Goal: Transaction & Acquisition: Purchase product/service

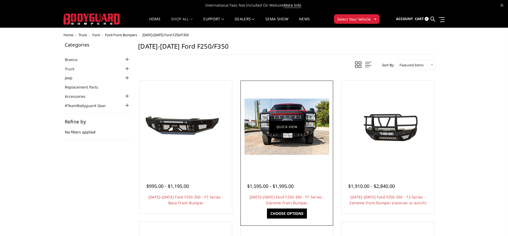
click at [285, 128] on link "Quick view" at bounding box center [286, 127] width 35 height 12
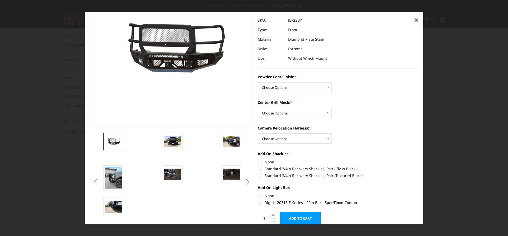
scroll to position [60, 0]
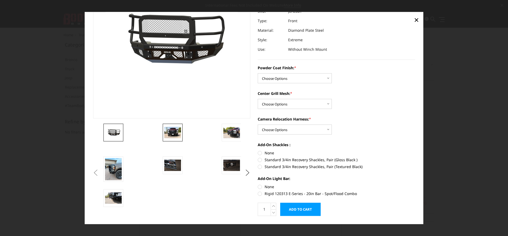
click at [171, 134] on img at bounding box center [172, 132] width 17 height 11
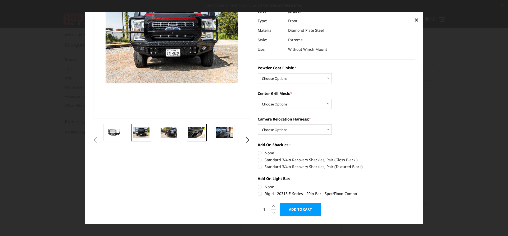
click at [200, 134] on img at bounding box center [196, 132] width 17 height 11
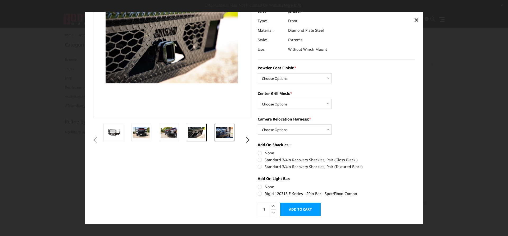
click at [224, 136] on img at bounding box center [224, 132] width 17 height 11
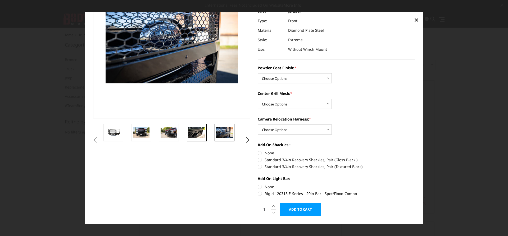
click at [194, 132] on img at bounding box center [196, 132] width 17 height 11
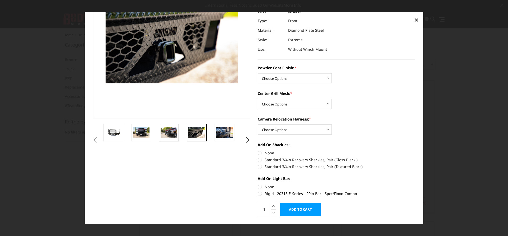
click at [166, 131] on img at bounding box center [169, 132] width 17 height 11
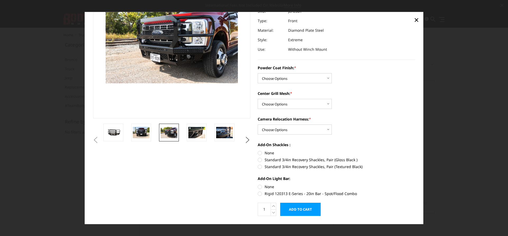
scroll to position [0, 0]
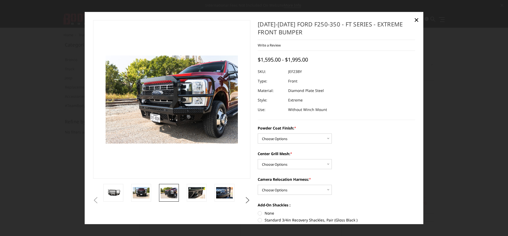
drag, startPoint x: 337, startPoint y: 25, endPoint x: 283, endPoint y: 33, distance: 54.6
click at [282, 33] on h1 "[DATE]-[DATE] Ford F250-350 - FT Series - Extreme Front Bumper" at bounding box center [336, 30] width 157 height 20
drag, startPoint x: 337, startPoint y: 25, endPoint x: 385, endPoint y: 25, distance: 47.9
click at [385, 25] on h1 "[DATE]-[DATE] Ford F250-350 - FT Series - Extreme Front Bumper" at bounding box center [336, 30] width 157 height 20
click at [142, 194] on img at bounding box center [141, 193] width 17 height 11
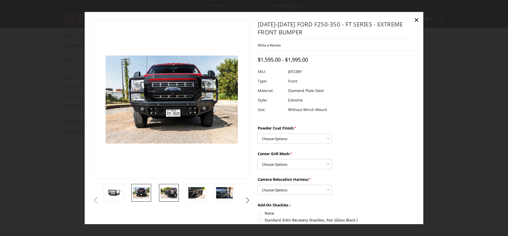
click at [169, 195] on img at bounding box center [169, 193] width 17 height 11
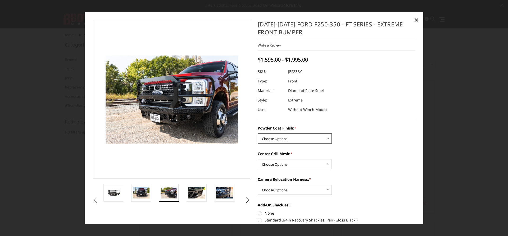
click at [258, 134] on select "Choose Options Bare Metal Gloss Black Powder Coat Textured Black Powder Coat" at bounding box center [295, 139] width 74 height 10
select select "3265"
click option "Textured Black Powder Coat" at bounding box center [0, 0] width 0 height 0
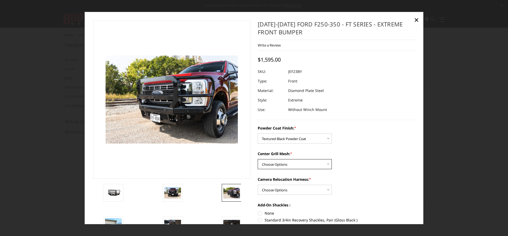
click at [258, 159] on select "Choose Options WITH Expanded Metal in Center Grill WITHOUT Expanded Metal in Ce…" at bounding box center [295, 164] width 74 height 10
select select "3267"
click option "WITHOUT Expanded Metal in Center Grill" at bounding box center [0, 0] width 0 height 0
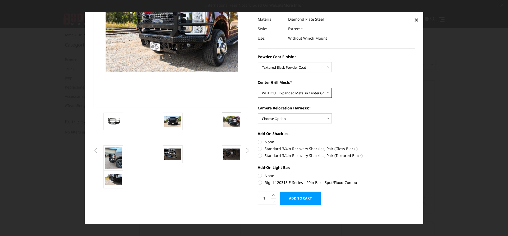
scroll to position [74, 0]
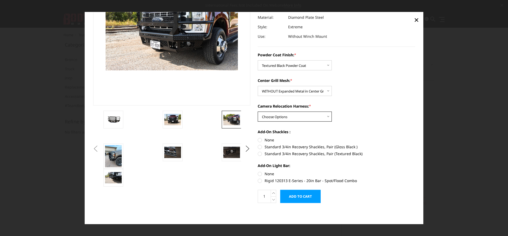
click at [258, 112] on select "Choose Options WITH Camera Relocation Harness WITHOUT Camera Relocation Harness" at bounding box center [295, 117] width 74 height 10
select select "3268"
click option "WITH Camera Relocation Harness" at bounding box center [0, 0] width 0 height 0
click at [263, 155] on label "Standard 3/4in Recovery Shackles, Pair (Textured Black)" at bounding box center [336, 154] width 157 height 6
click at [415, 145] on input "Standard 3/4in Recovery Shackles, Pair (Textured Black)" at bounding box center [415, 144] width 0 height 0
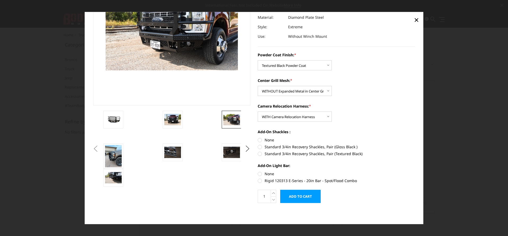
radio input "true"
click at [260, 182] on label "Rigid 120313 E-Series - 20in Bar - Spot/Flood Combo" at bounding box center [336, 181] width 157 height 6
click at [415, 171] on input "Rigid 120313 E-Series - 20in Bar - Spot/Flood Combo" at bounding box center [415, 171] width 0 height 0
radio input "true"
click at [259, 174] on label "None" at bounding box center [336, 174] width 157 height 6
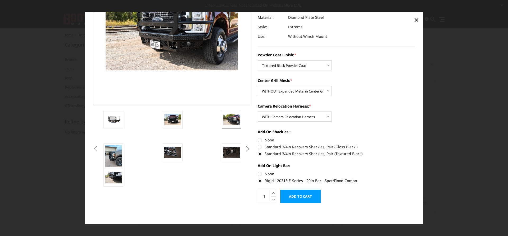
click at [258, 171] on input "None" at bounding box center [258, 171] width 0 height 0
radio input "true"
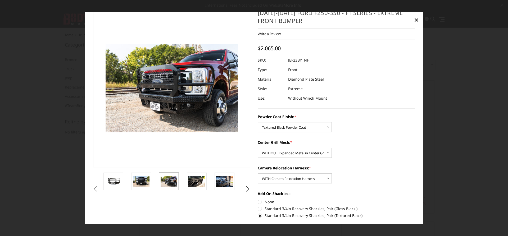
scroll to position [0, 0]
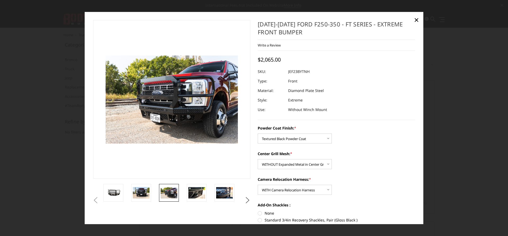
click at [408, 132] on div "Powder Coat Finish: * Choose Options Bare Metal Gloss Black Powder Coat Texture…" at bounding box center [336, 134] width 157 height 18
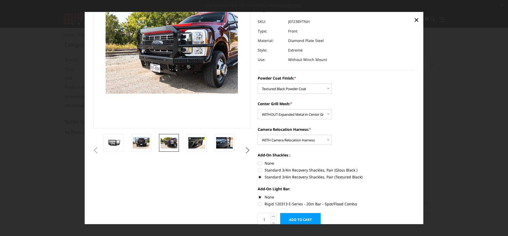
scroll to position [60, 0]
